Goal: Information Seeking & Learning: Find specific fact

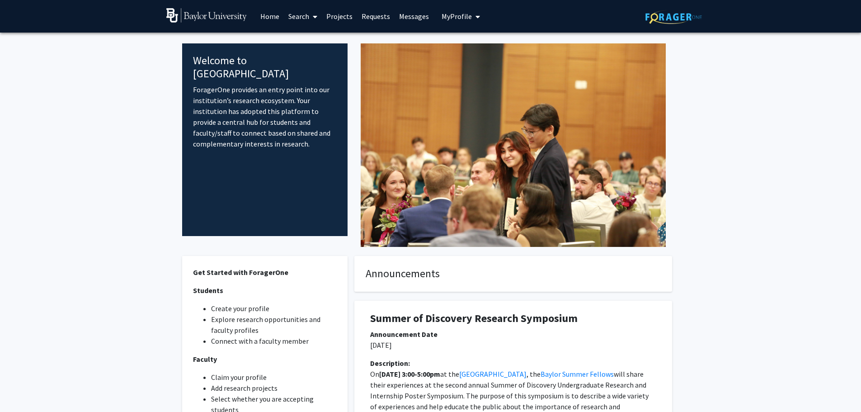
click at [297, 19] on link "Search" at bounding box center [303, 16] width 38 height 32
click at [318, 58] on span "Students" at bounding box center [311, 60] width 55 height 18
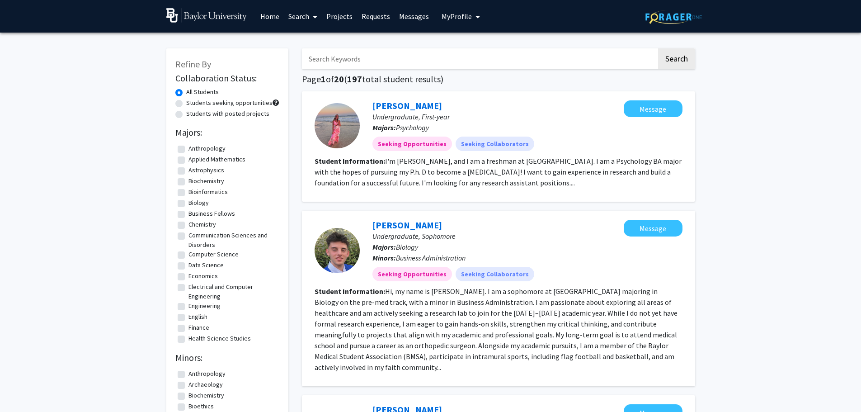
click at [321, 61] on input "Search Keywords" at bounding box center [479, 58] width 355 height 21
click at [658, 48] on button "Search" at bounding box center [676, 58] width 37 height 21
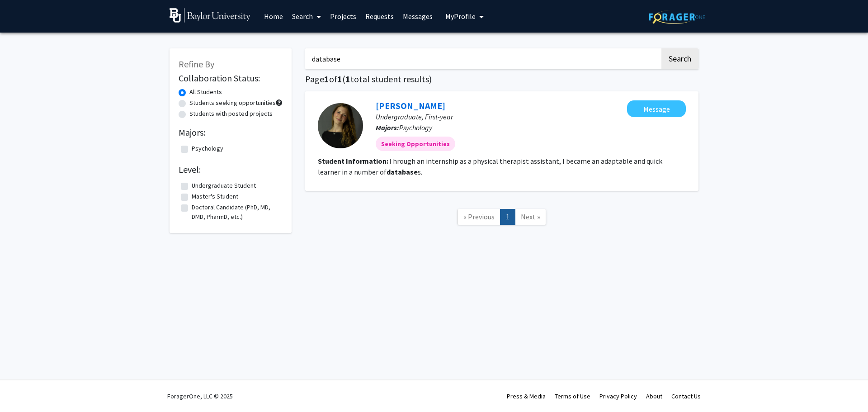
drag, startPoint x: 340, startPoint y: 61, endPoint x: 230, endPoint y: 43, distance: 111.2
click at [240, 46] on div "Refine By Collaboration Status: All Students Students seeking opportunities Stu…" at bounding box center [434, 141] width 542 height 204
type input "data harmonization"
click at [661, 48] on button "Search" at bounding box center [679, 58] width 37 height 21
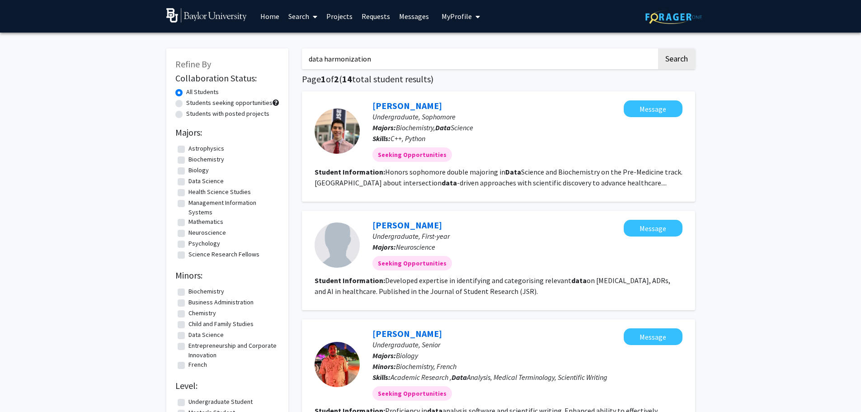
click at [298, 16] on link "Search" at bounding box center [303, 16] width 38 height 32
click at [300, 38] on span "Faculty/Staff" at bounding box center [317, 42] width 66 height 18
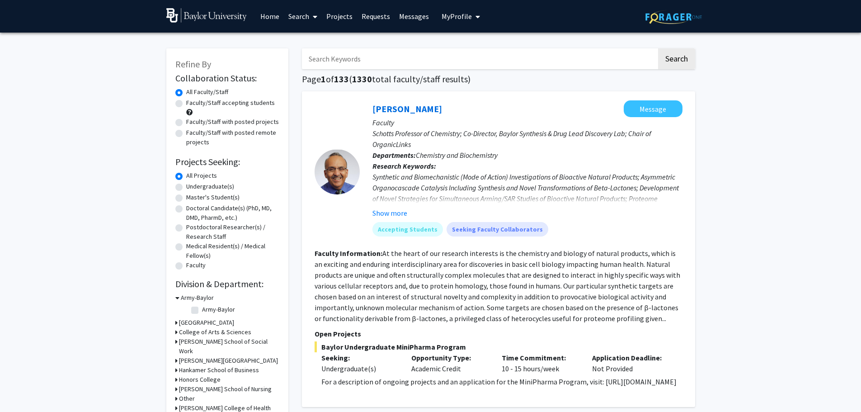
click at [324, 61] on input "Search Keywords" at bounding box center [479, 58] width 355 height 21
click at [658, 48] on button "Search" at bounding box center [676, 58] width 37 height 21
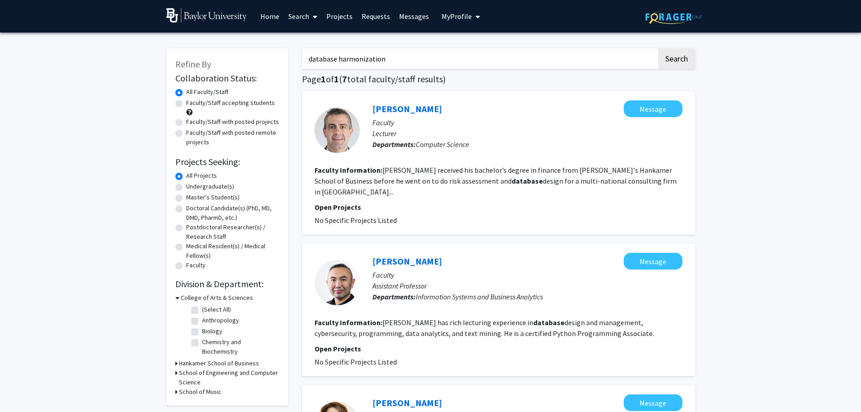
type input "database harmonization"
click at [658, 48] on button "Search" at bounding box center [676, 58] width 37 height 21
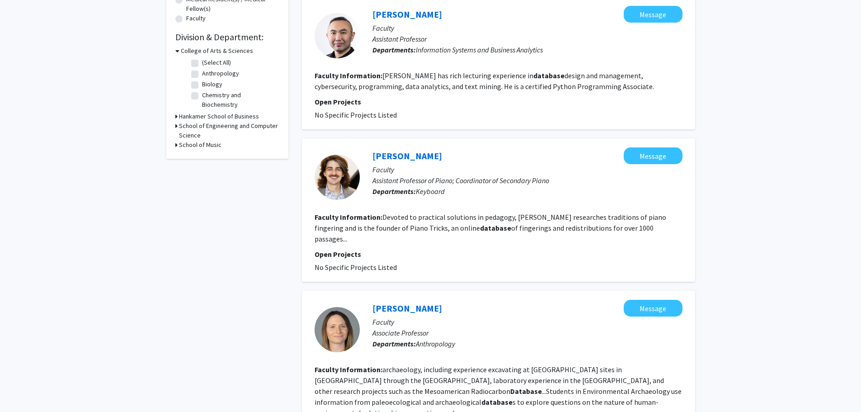
scroll to position [226, 0]
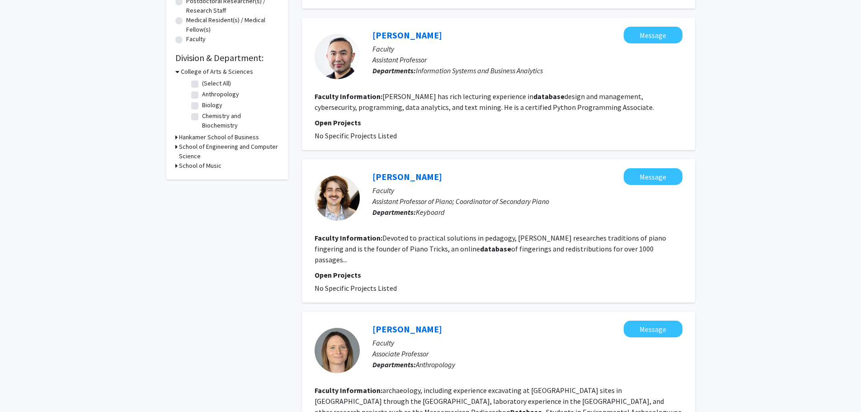
click at [226, 309] on div "Refine By Collaboration Status: Collaboration Status All Faculty/Staff Collabor…" at bounding box center [228, 388] width 136 height 1151
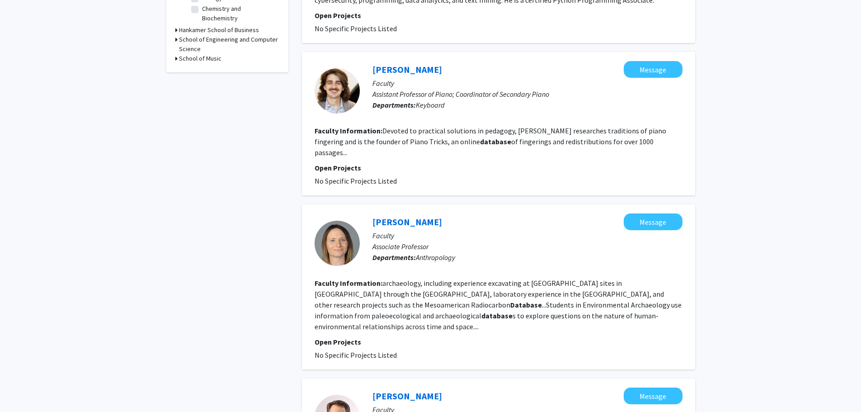
scroll to position [407, 0]
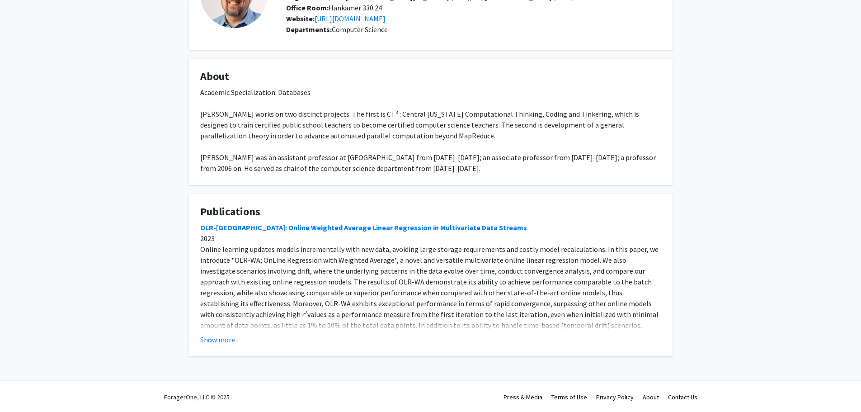
scroll to position [91, 0]
click at [210, 337] on button "Show more" at bounding box center [217, 338] width 35 height 11
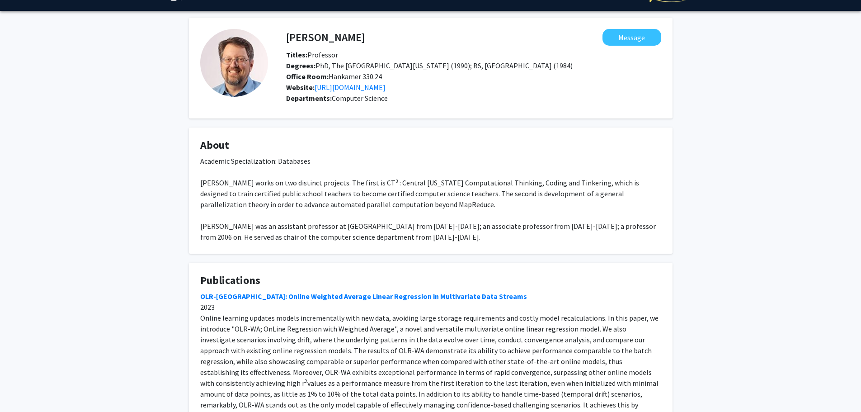
scroll to position [0, 0]
